Goal: Check status

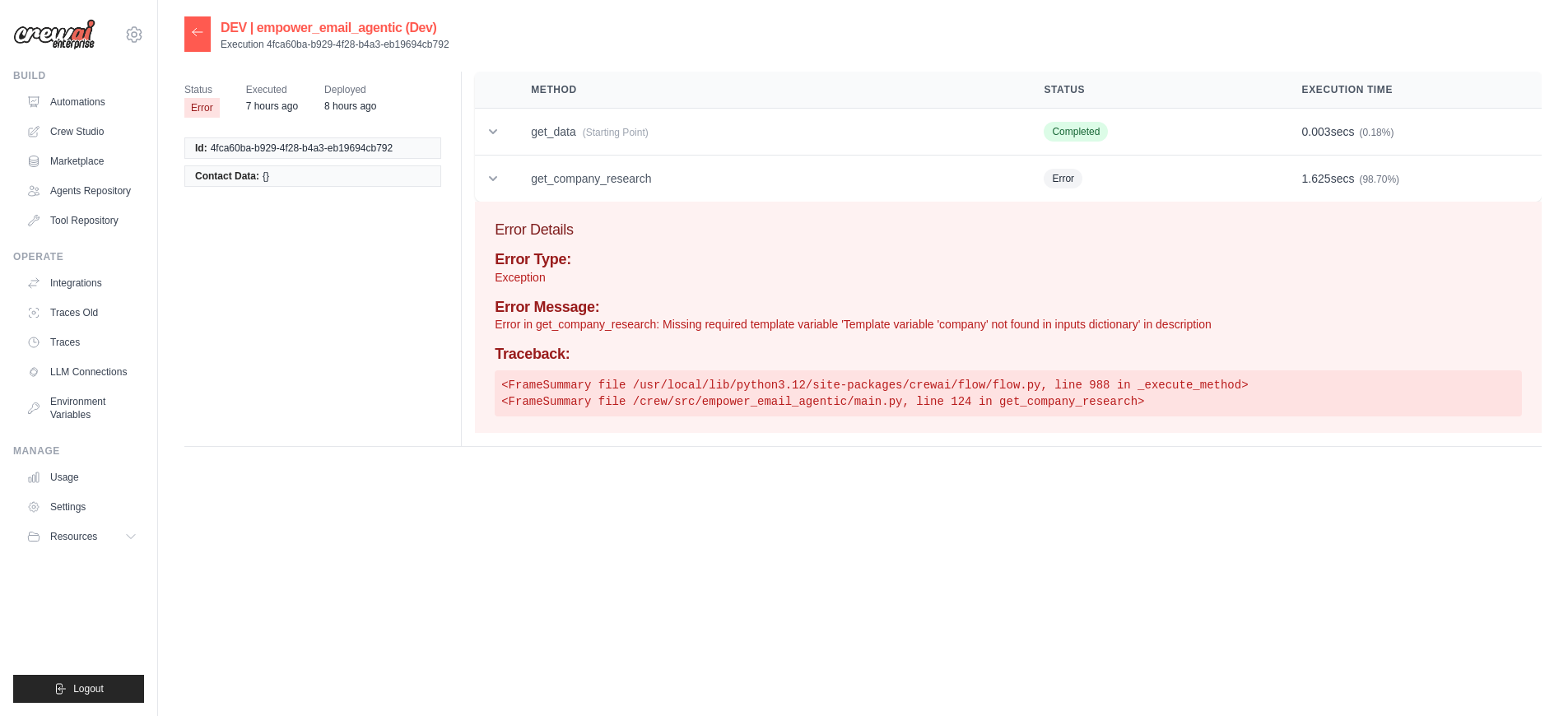
click at [881, 323] on p "Error in get_company_research: Missing required template variable 'Template var…" at bounding box center [1008, 323] width 1027 height 16
click at [865, 130] on td "get_data (Starting Point)" at bounding box center [767, 132] width 513 height 47
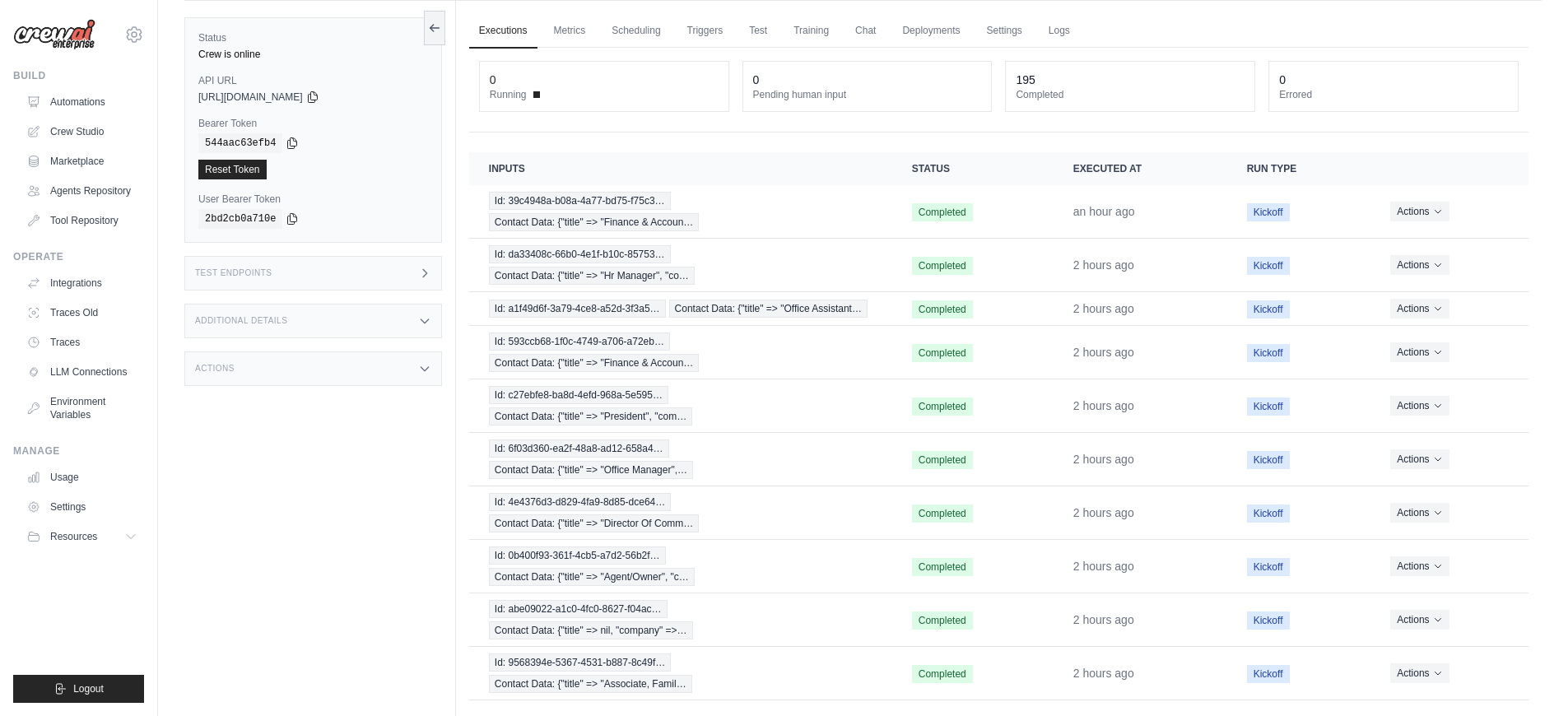
scroll to position [115, 0]
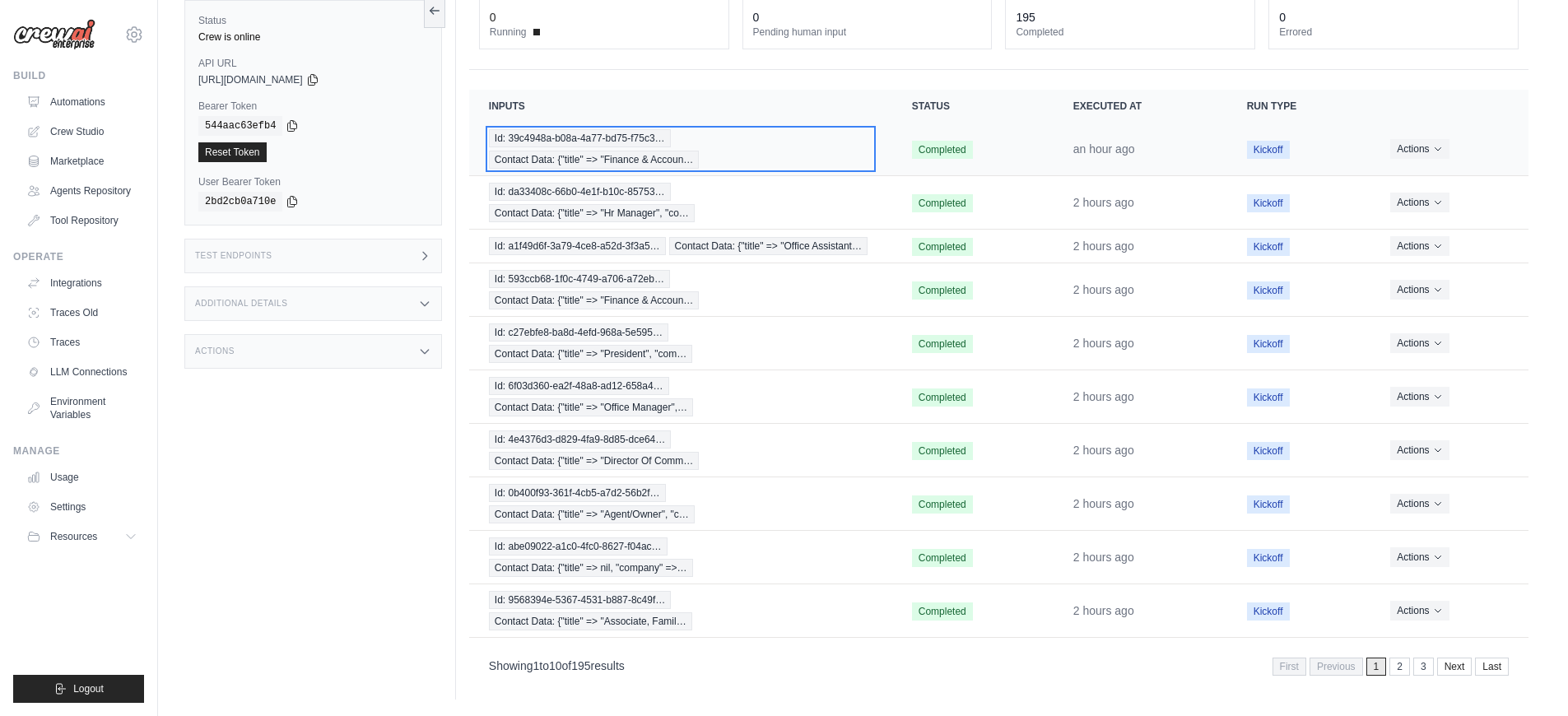
click at [800, 157] on div "Id: 39c4948a-b08a-4a77-bd75-f75c3… Contact Data: {"title" => "Finance & Accoun…" at bounding box center [680, 149] width 383 height 40
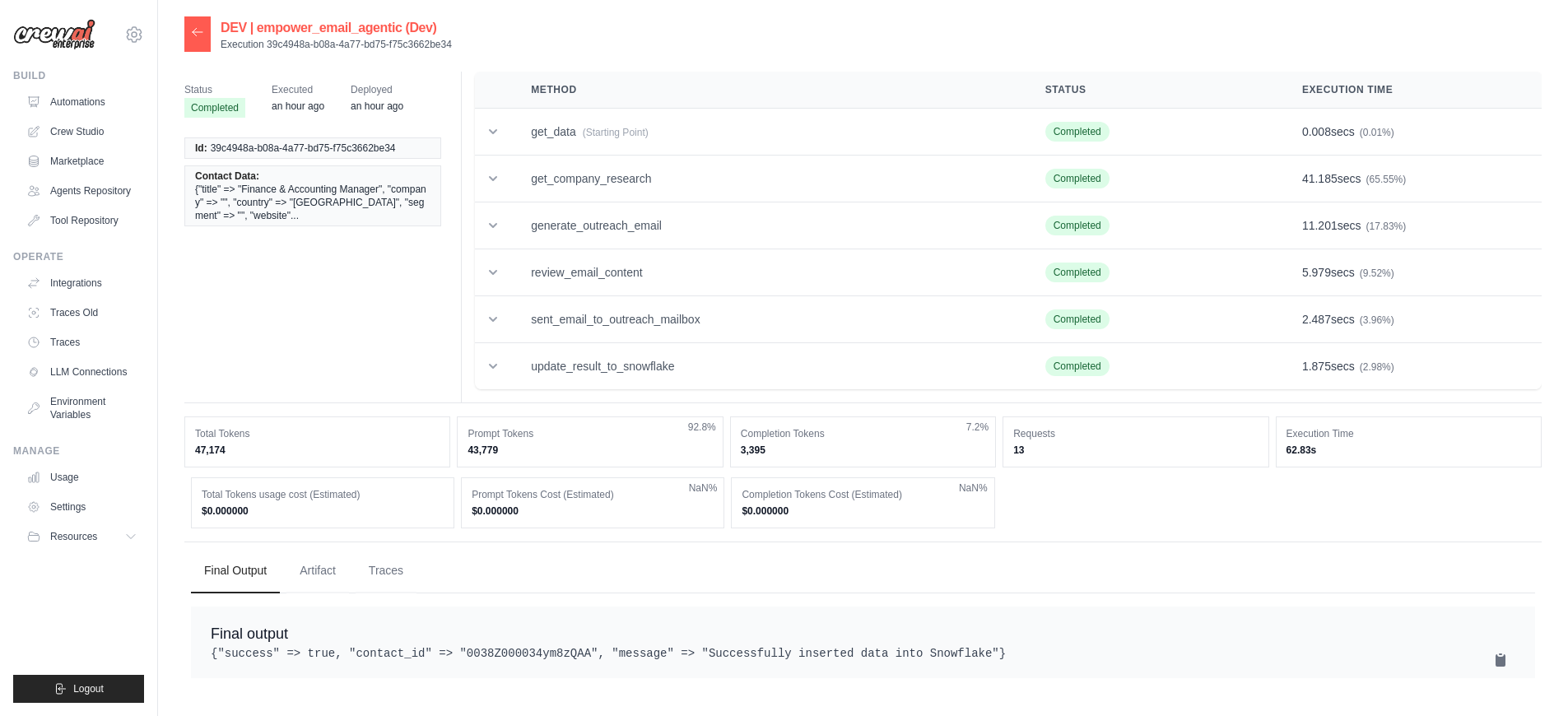
scroll to position [33, 0]
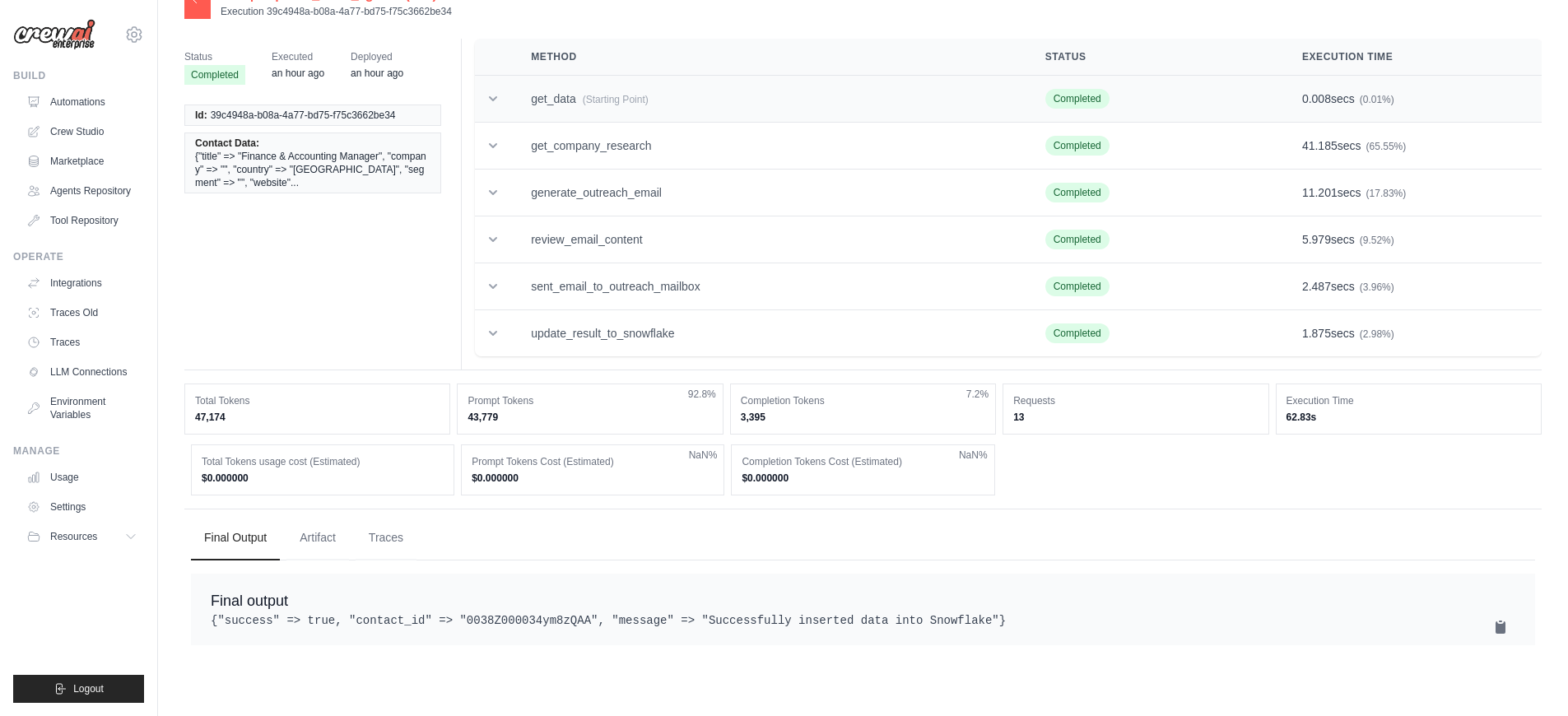
click at [718, 117] on td "get_data (Starting Point)" at bounding box center [768, 99] width 514 height 47
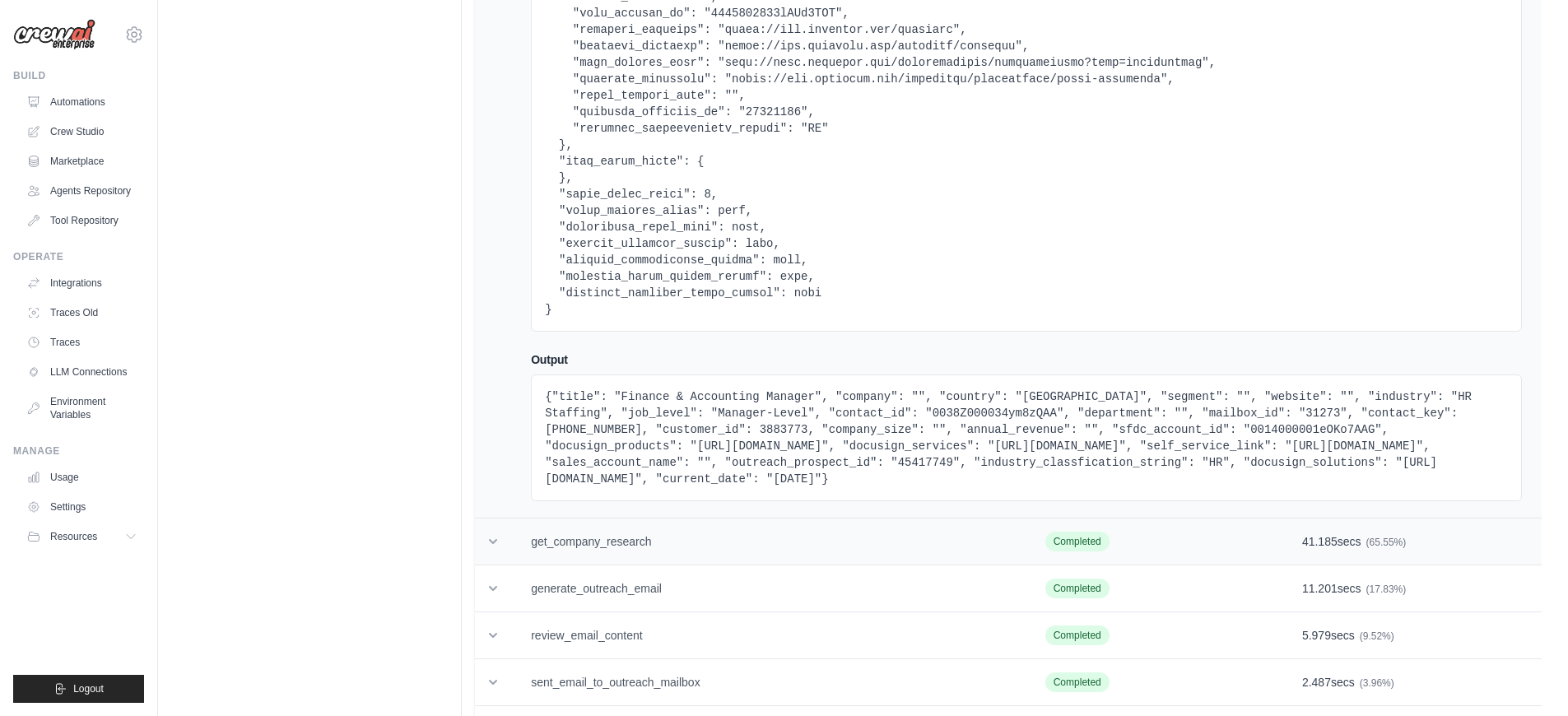
scroll to position [1494, 0]
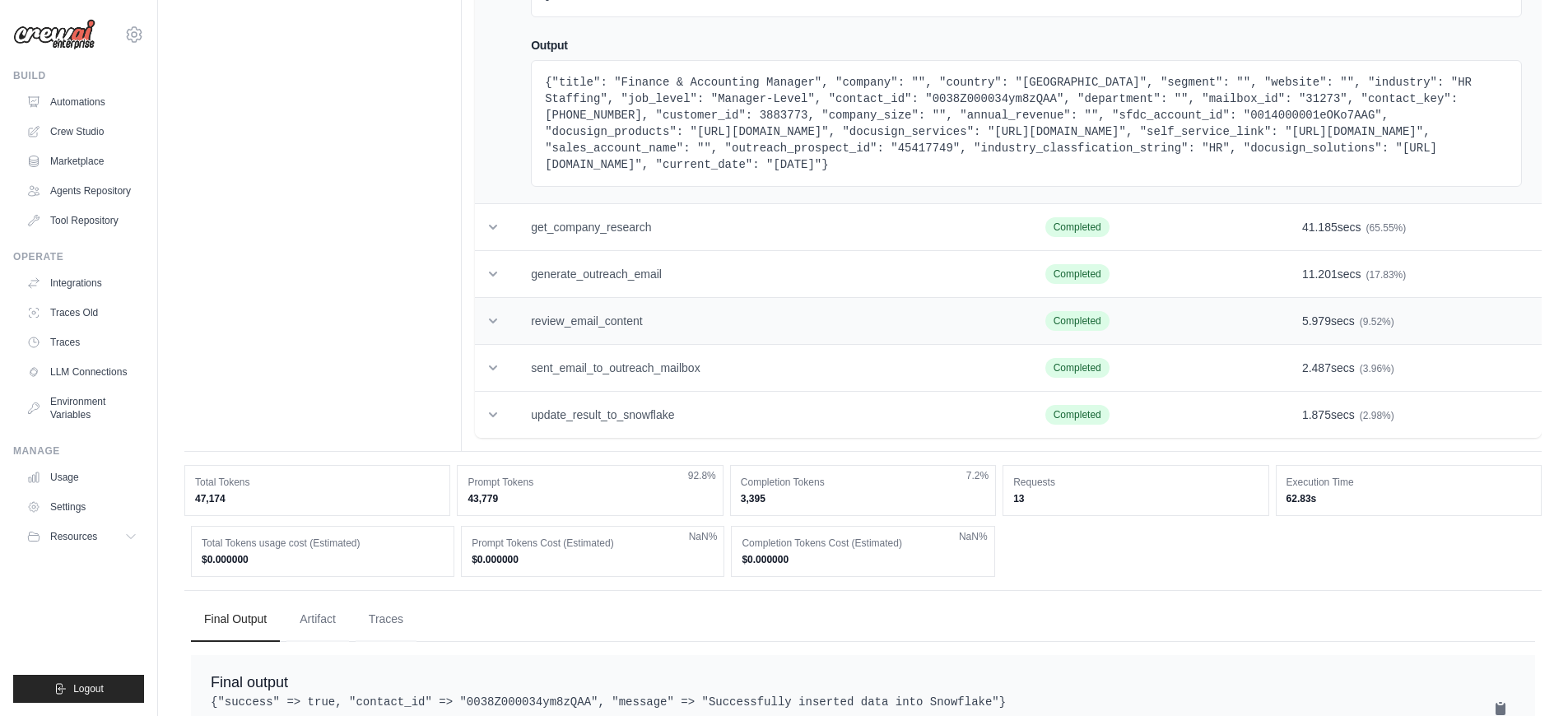
click at [671, 334] on td "review_email_content" at bounding box center [768, 322] width 514 height 47
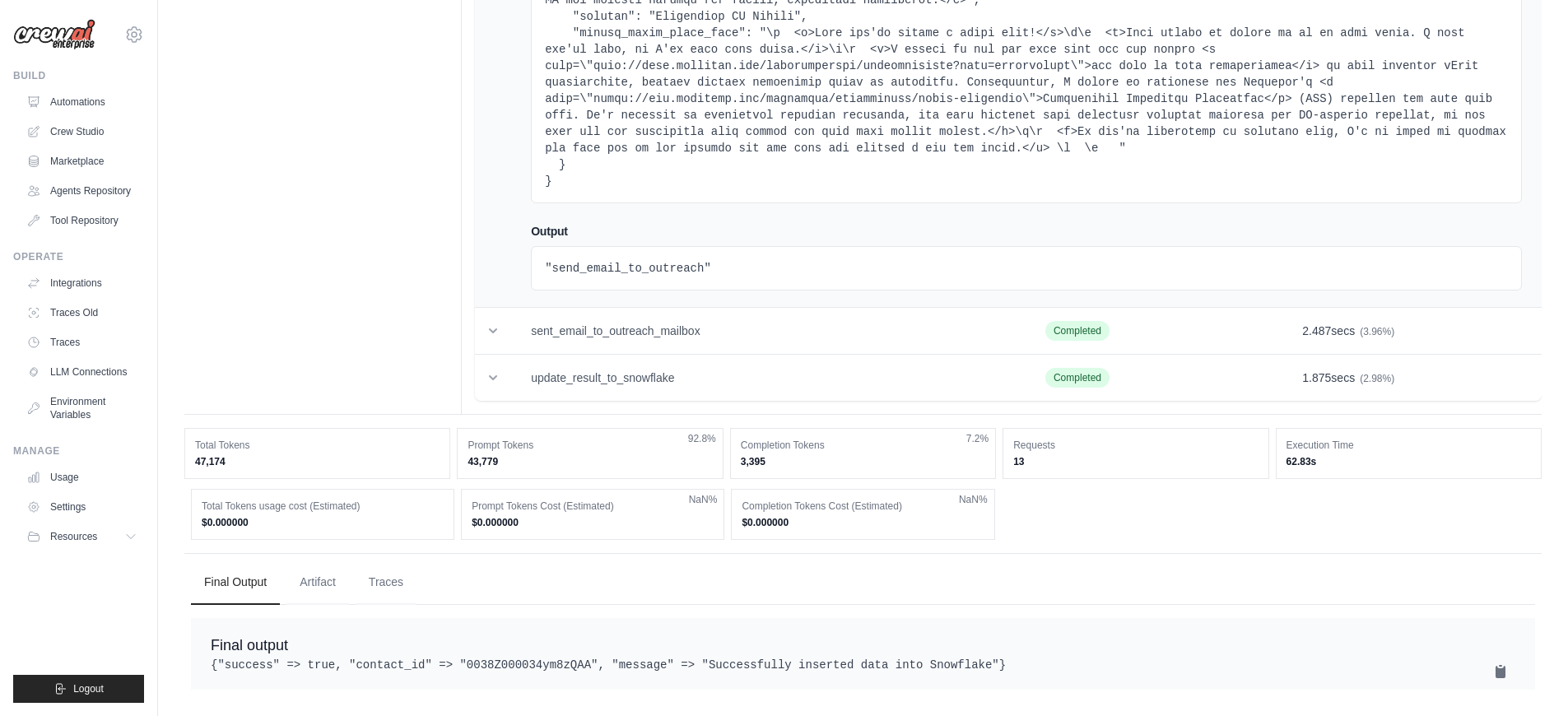
scroll to position [12473, 0]
